Goal: Task Accomplishment & Management: Manage account settings

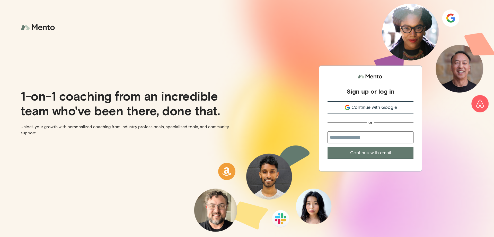
click at [360, 109] on span "Continue with Google" at bounding box center [375, 107] width 46 height 7
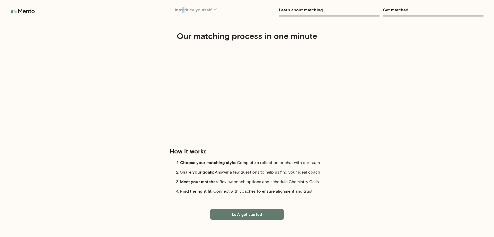
click at [183, 11] on h6 "Introduce yourself" at bounding box center [225, 9] width 101 height 7
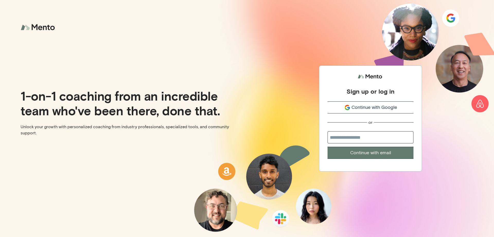
click at [361, 137] on input "email" at bounding box center [371, 137] width 86 height 12
type input "**********"
click at [328, 147] on button "Continue with email" at bounding box center [371, 153] width 86 height 12
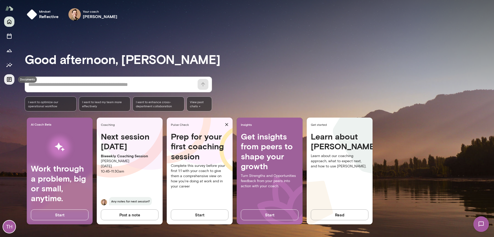
click at [13, 81] on button "Documents" at bounding box center [9, 79] width 10 height 10
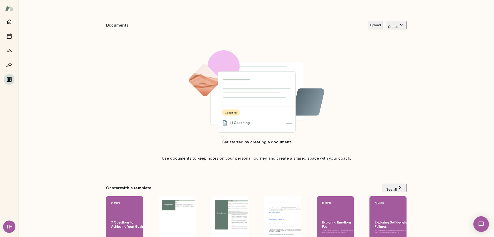
click at [8, 227] on div "TH" at bounding box center [9, 226] width 12 height 12
click at [55, 51] on h6 "Account preferences" at bounding box center [42, 48] width 42 height 8
drag, startPoint x: 315, startPoint y: 217, endPoint x: 173, endPoint y: 200, distance: 143.7
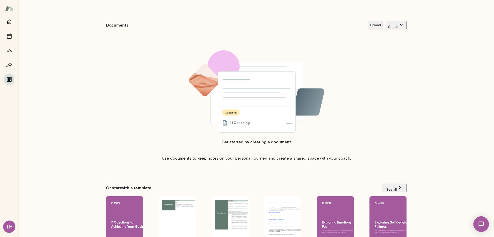
click at [58, 39] on button "View or edit profile" at bounding box center [47, 35] width 32 height 5
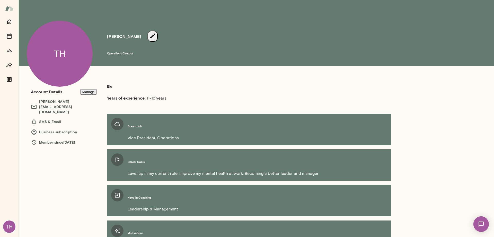
click at [55, 129] on h6 "Business subscription" at bounding box center [64, 132] width 66 height 6
click at [480, 223] on img at bounding box center [481, 223] width 21 height 21
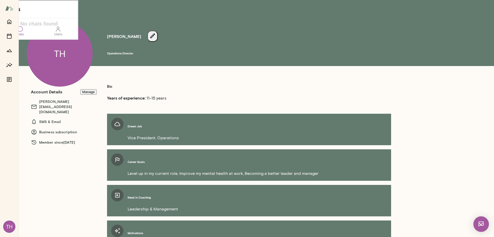
click at [23, 35] on div "Chats" at bounding box center [19, 34] width 8 height 4
click at [53, 21] on div at bounding box center [38, 19] width 77 height 3
click at [50, 29] on p "No chats found" at bounding box center [39, 23] width 46 height 9
click at [53, 185] on div "Bio Years of experience: 11-15 years Dream Job Vice President, Operations Caree…" at bounding box center [216, 176] width 395 height 205
click at [86, 92] on button "Manage" at bounding box center [88, 91] width 16 height 5
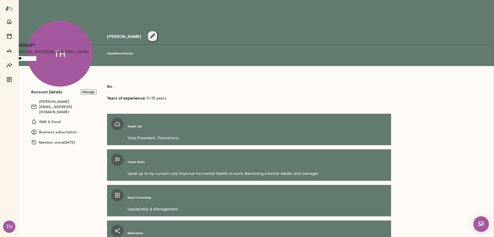
scroll to position [5, 0]
drag, startPoint x: 319, startPoint y: 220, endPoint x: 272, endPoint y: 214, distance: 47.0
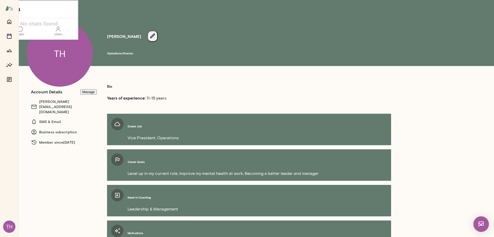
click at [32, 194] on div "Bio Years of experience: 11-15 years Dream Job Vice President, Operations Caree…" at bounding box center [216, 176] width 395 height 205
click at [7, 225] on div "TH" at bounding box center [9, 226] width 12 height 12
